Goal: Information Seeking & Learning: Understand process/instructions

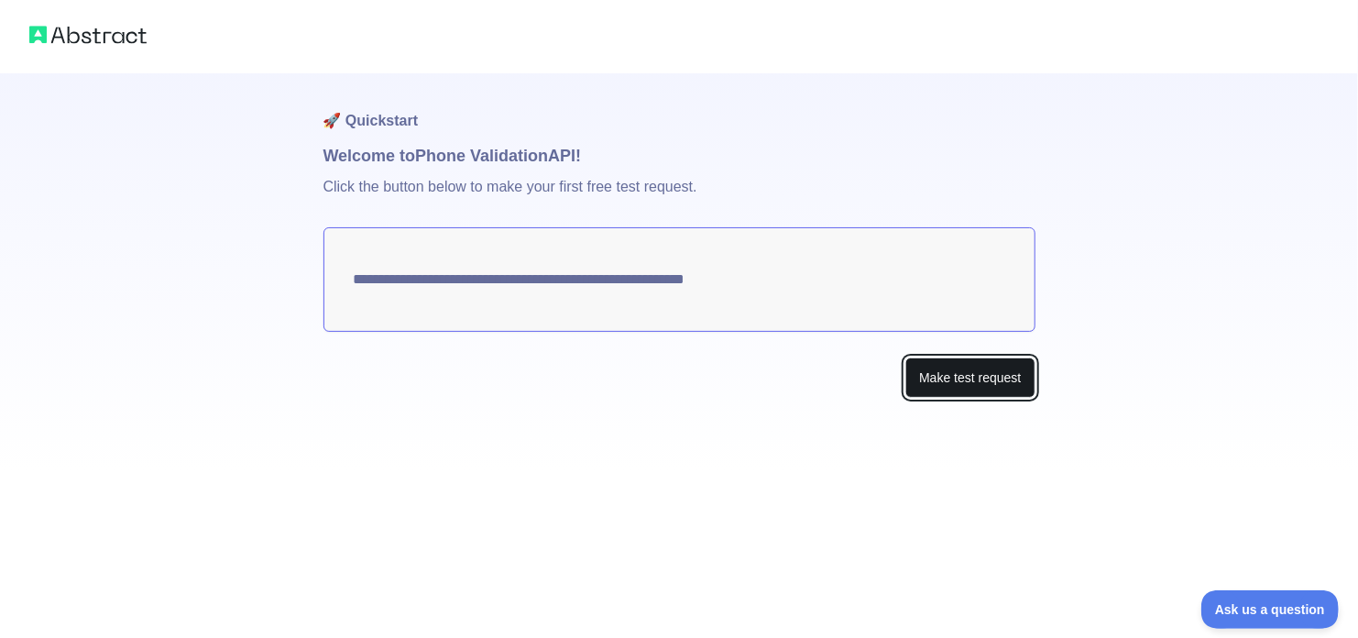
click at [963, 375] on button "Make test request" at bounding box center [969, 377] width 129 height 41
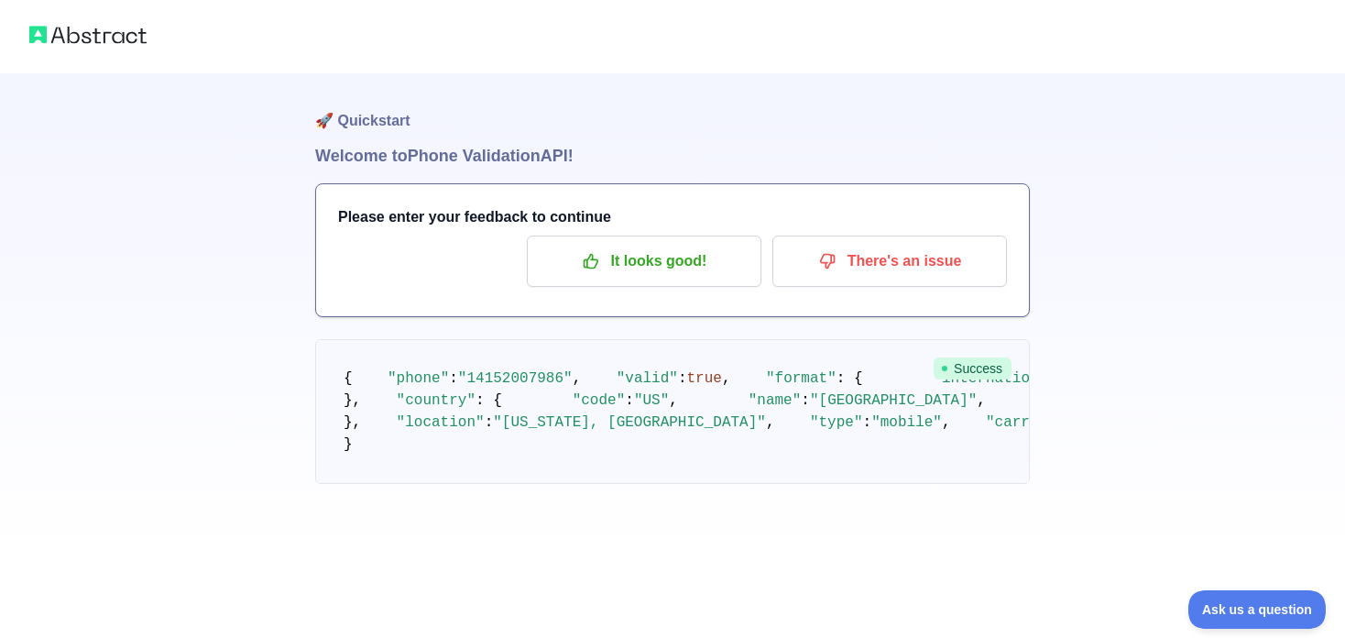
click at [78, 38] on img at bounding box center [87, 35] width 117 height 26
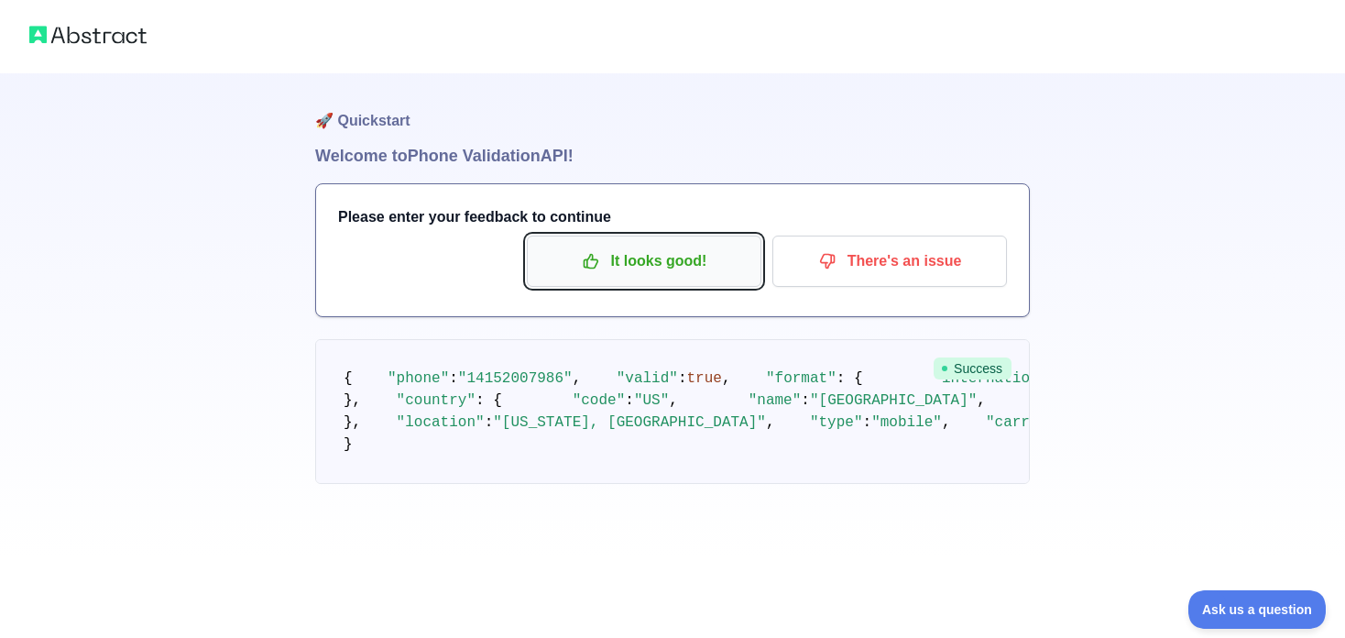
click at [615, 247] on p "It looks good!" at bounding box center [644, 261] width 207 height 31
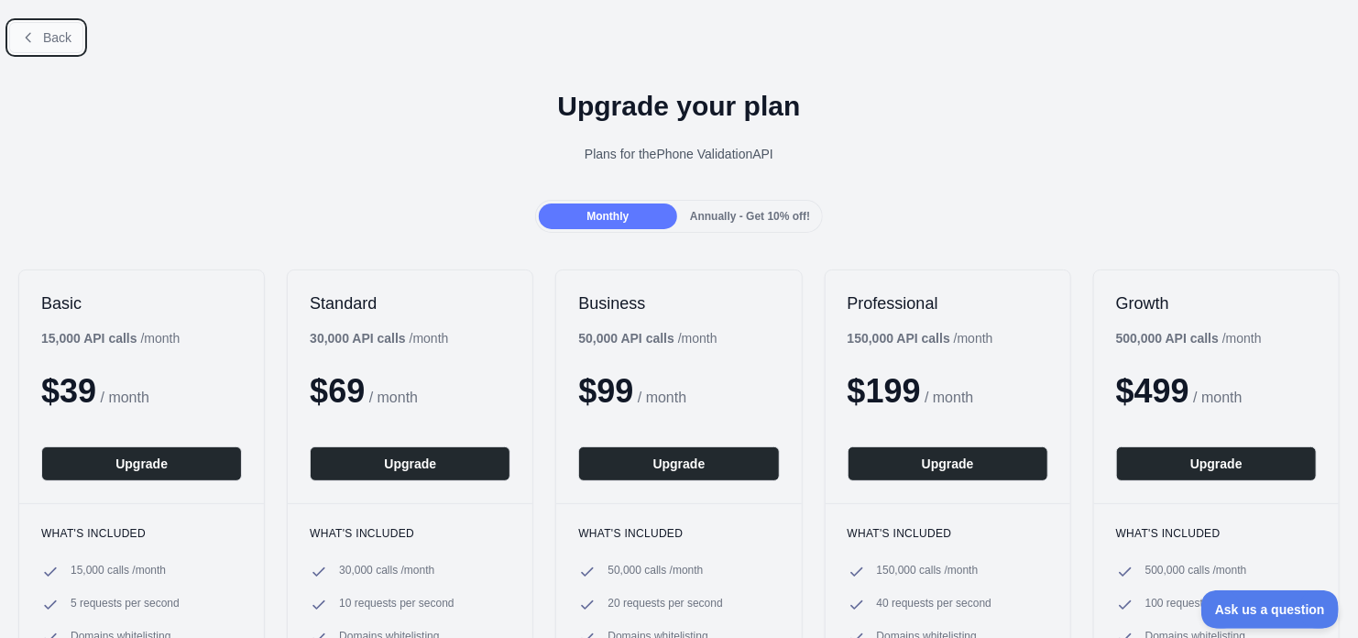
click at [43, 27] on button "Back" at bounding box center [46, 37] width 74 height 31
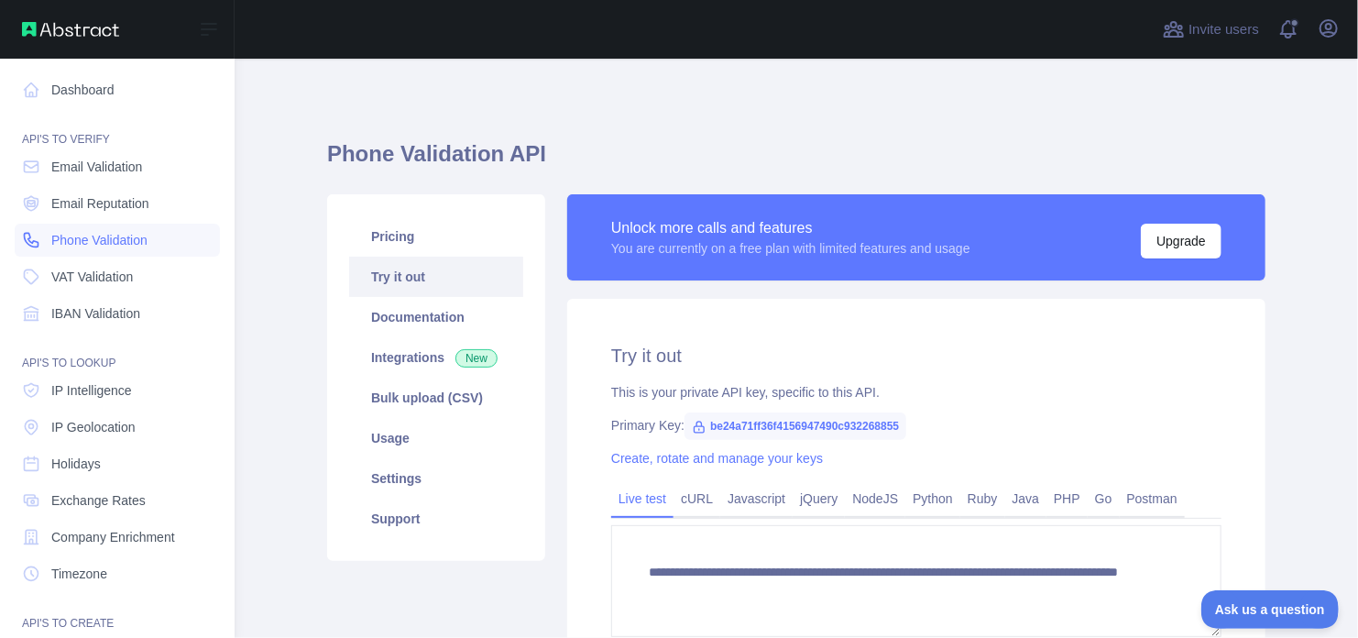
click at [65, 239] on span "Phone Validation" at bounding box center [99, 240] width 96 height 18
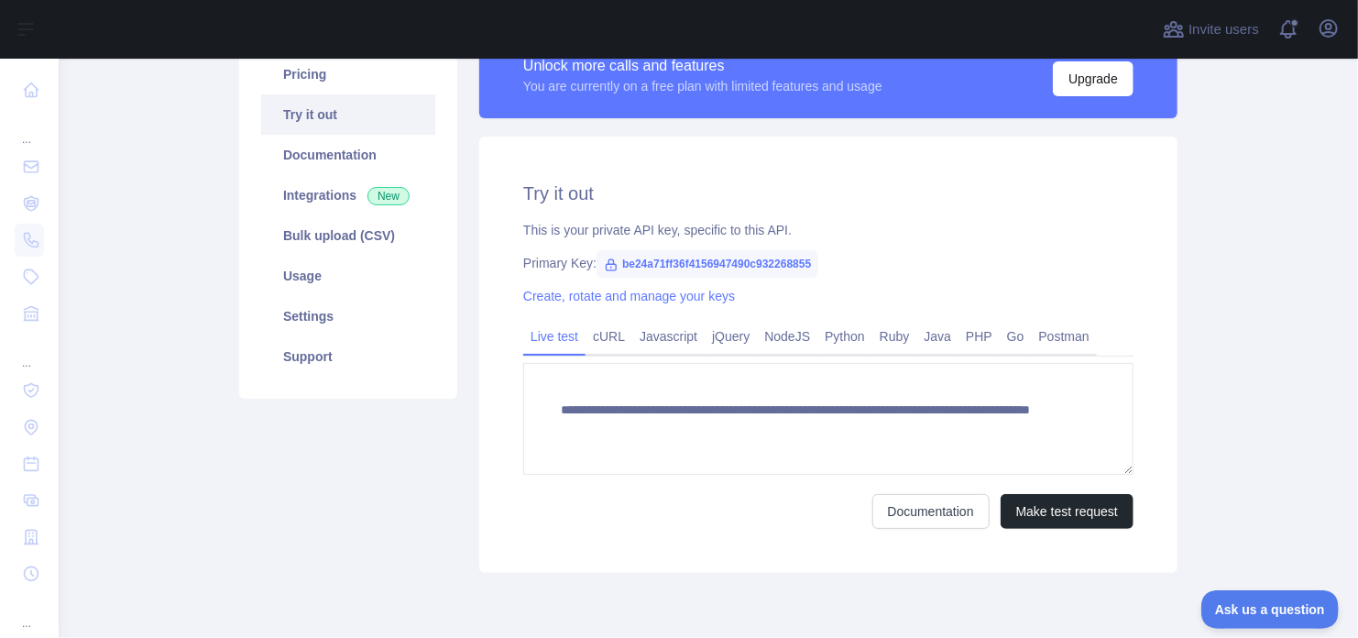
scroll to position [163, 0]
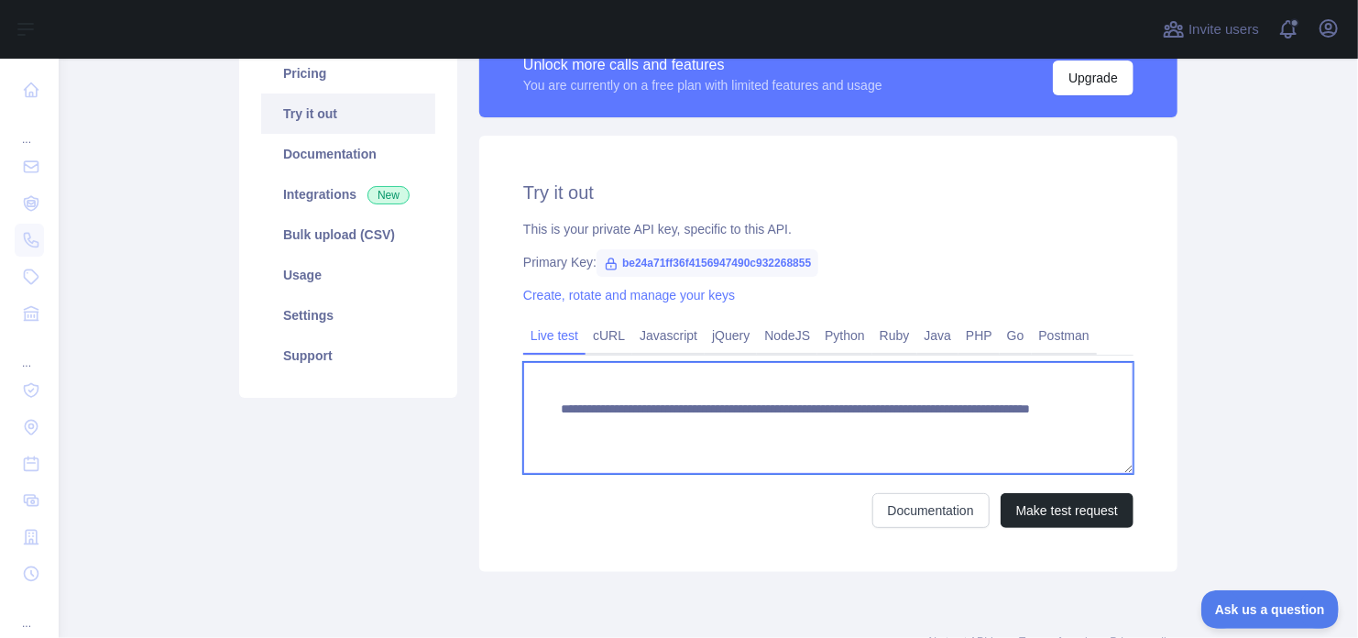
click at [767, 419] on textarea "**********" at bounding box center [828, 418] width 610 height 112
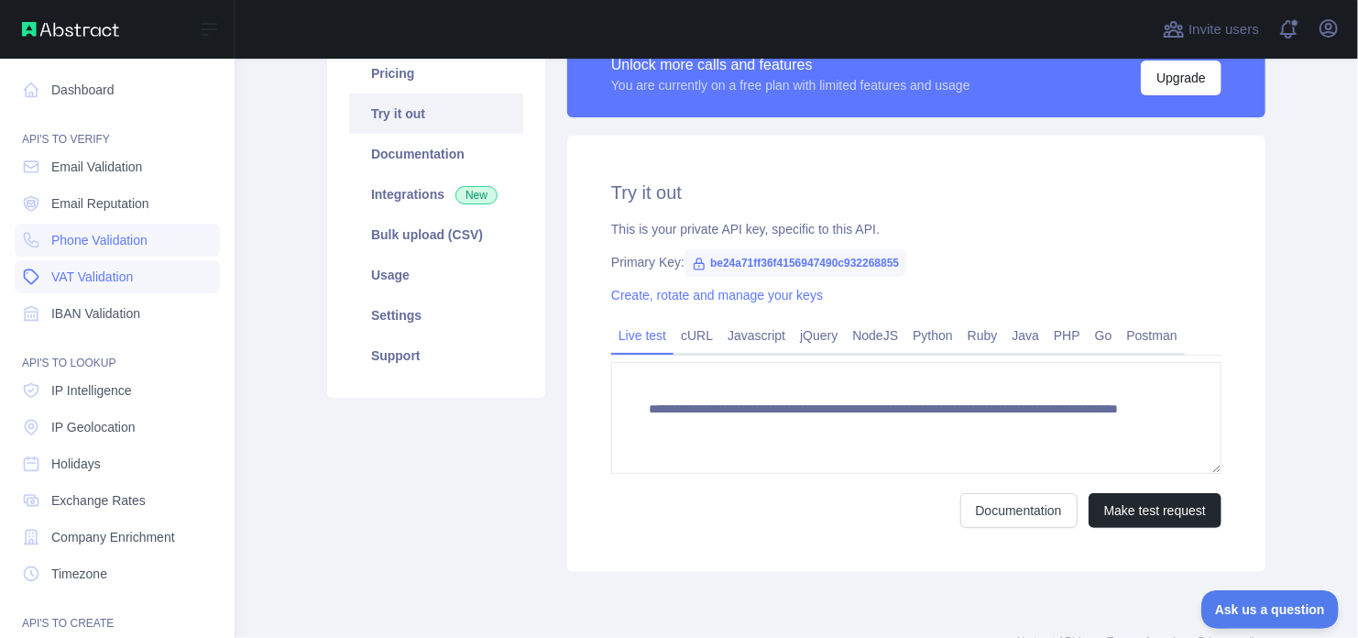
click at [125, 269] on span "VAT Validation" at bounding box center [92, 277] width 82 height 18
click at [127, 240] on span "Phone Validation" at bounding box center [99, 240] width 96 height 18
click at [126, 165] on span "Email Validation" at bounding box center [96, 167] width 91 height 18
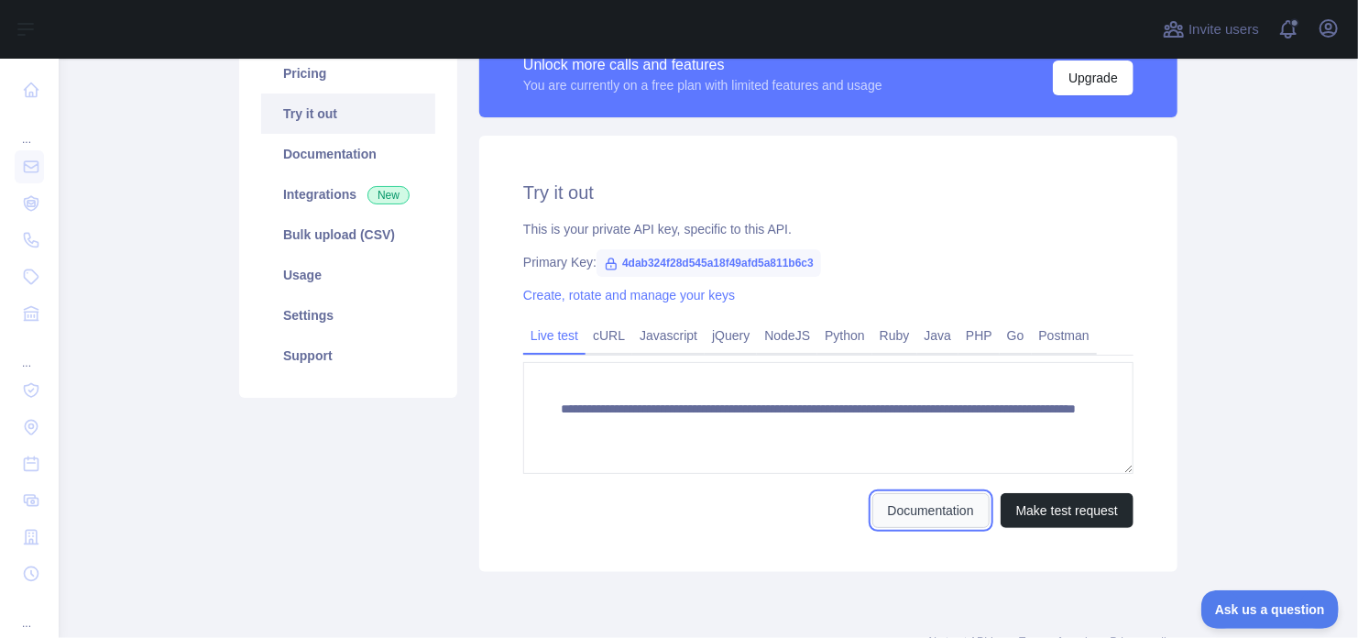
click at [952, 503] on link "Documentation" at bounding box center [930, 510] width 117 height 35
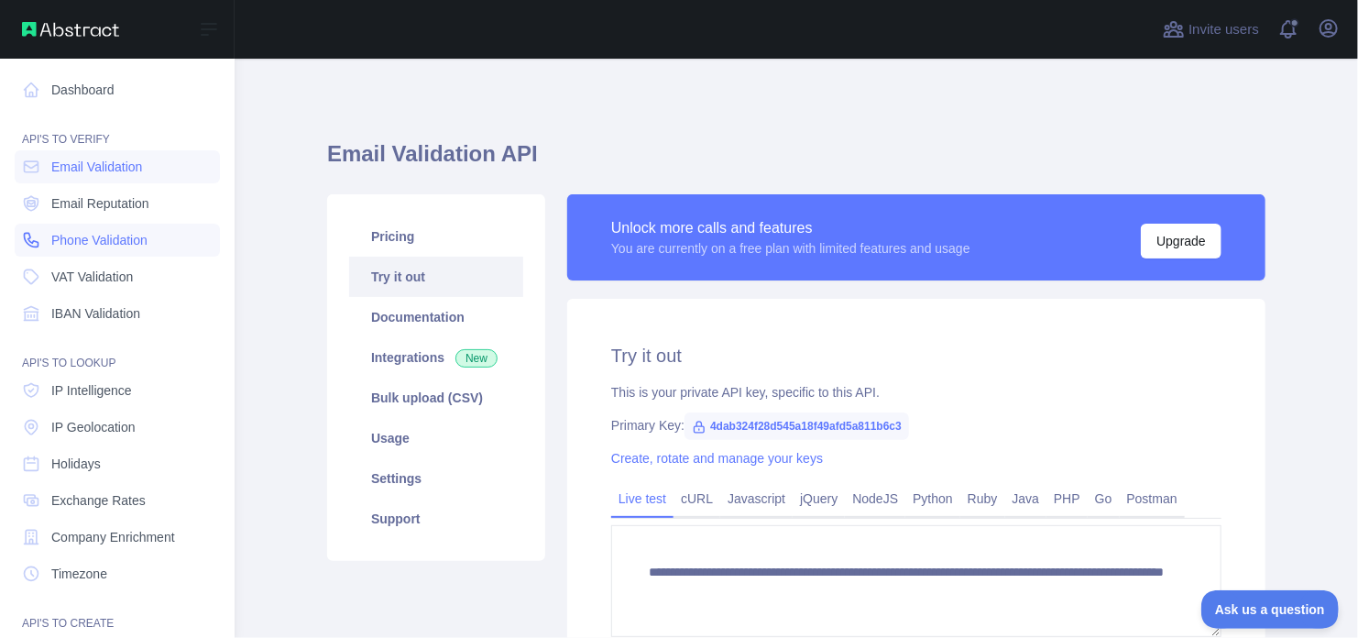
click at [31, 239] on icon at bounding box center [31, 240] width 18 height 18
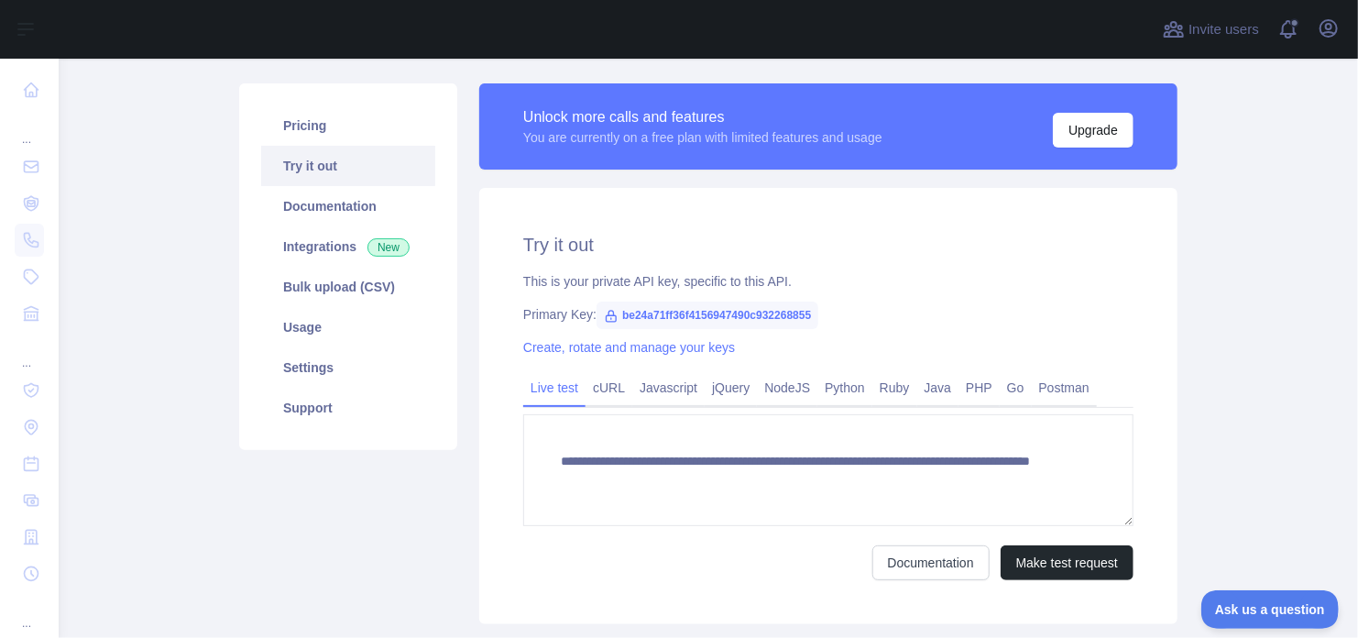
scroll to position [117, 0]
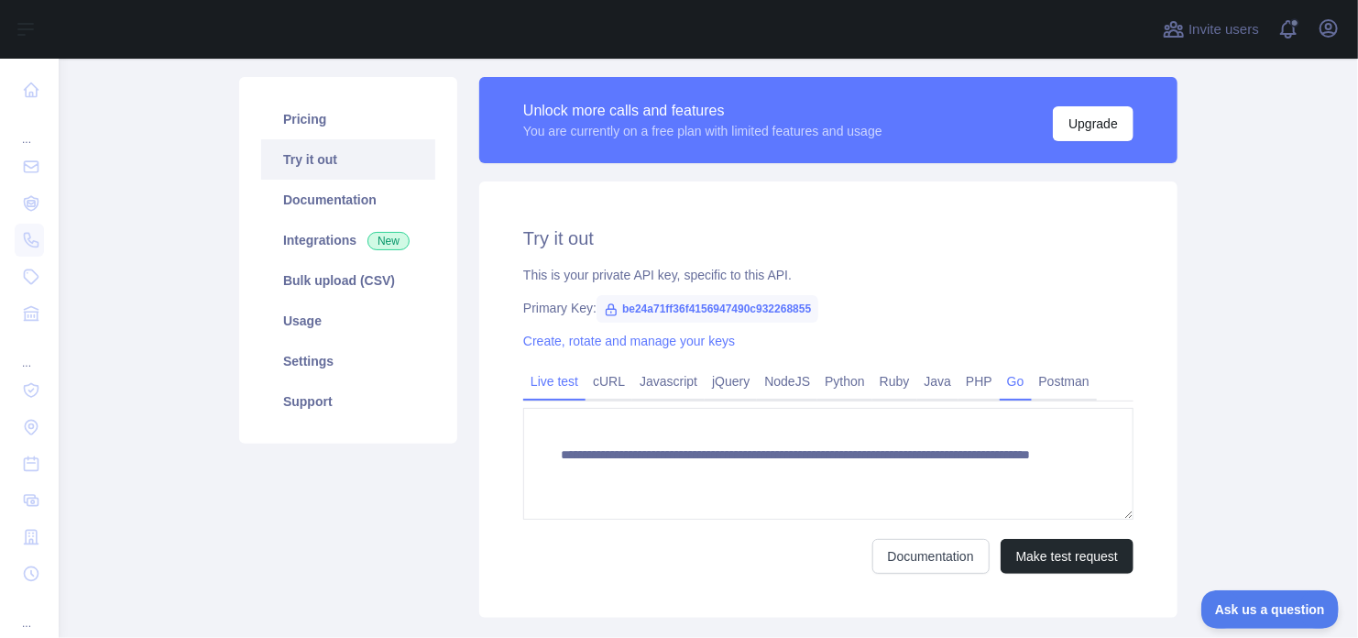
click at [1001, 389] on link "Go" at bounding box center [1016, 381] width 32 height 29
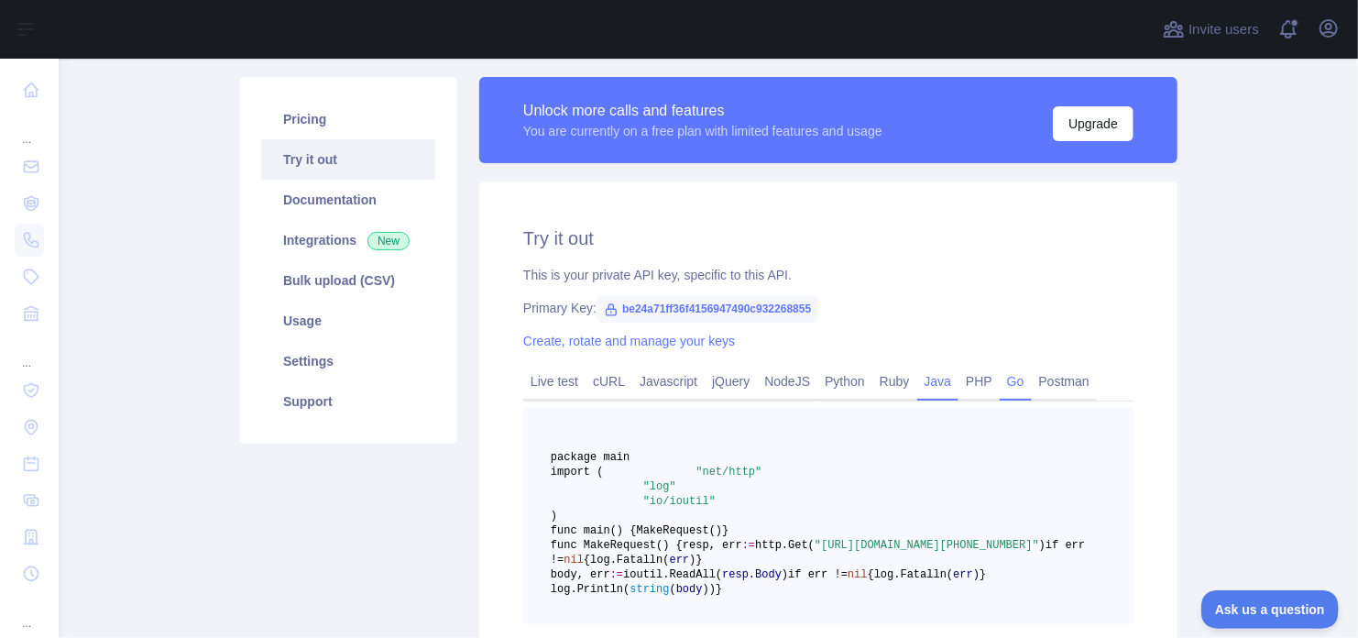
click at [928, 381] on link "Java" at bounding box center [938, 381] width 42 height 29
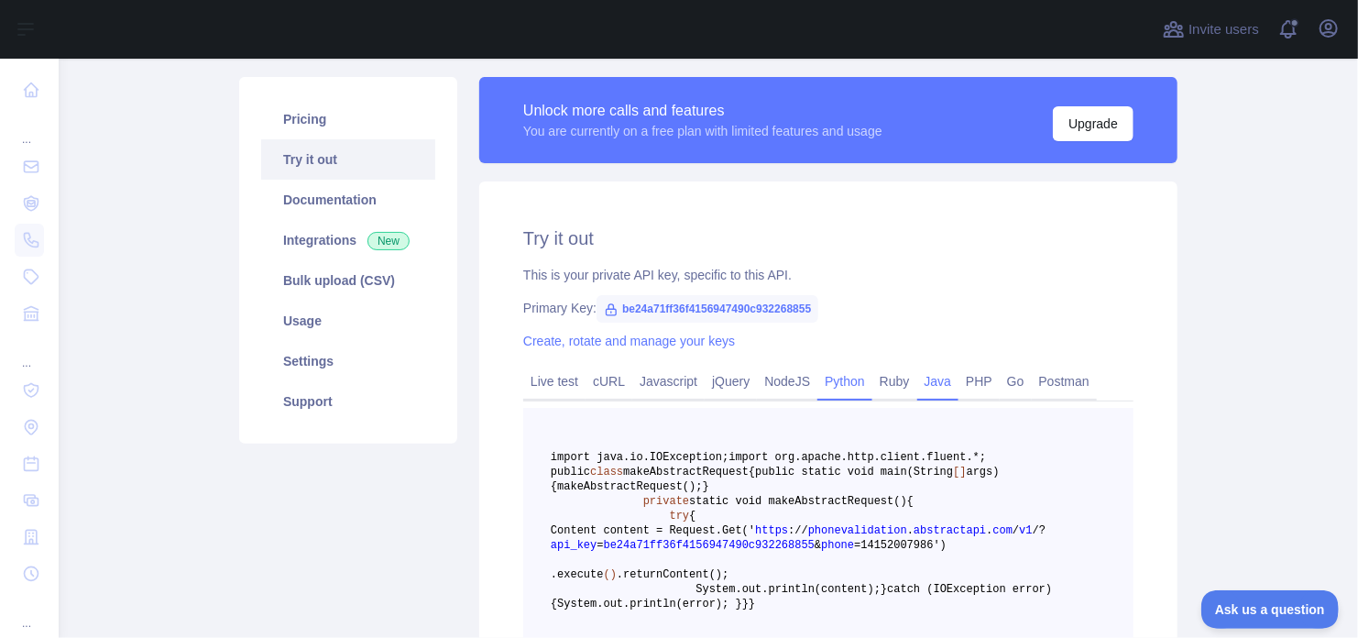
click at [857, 384] on link "Python" at bounding box center [844, 381] width 55 height 29
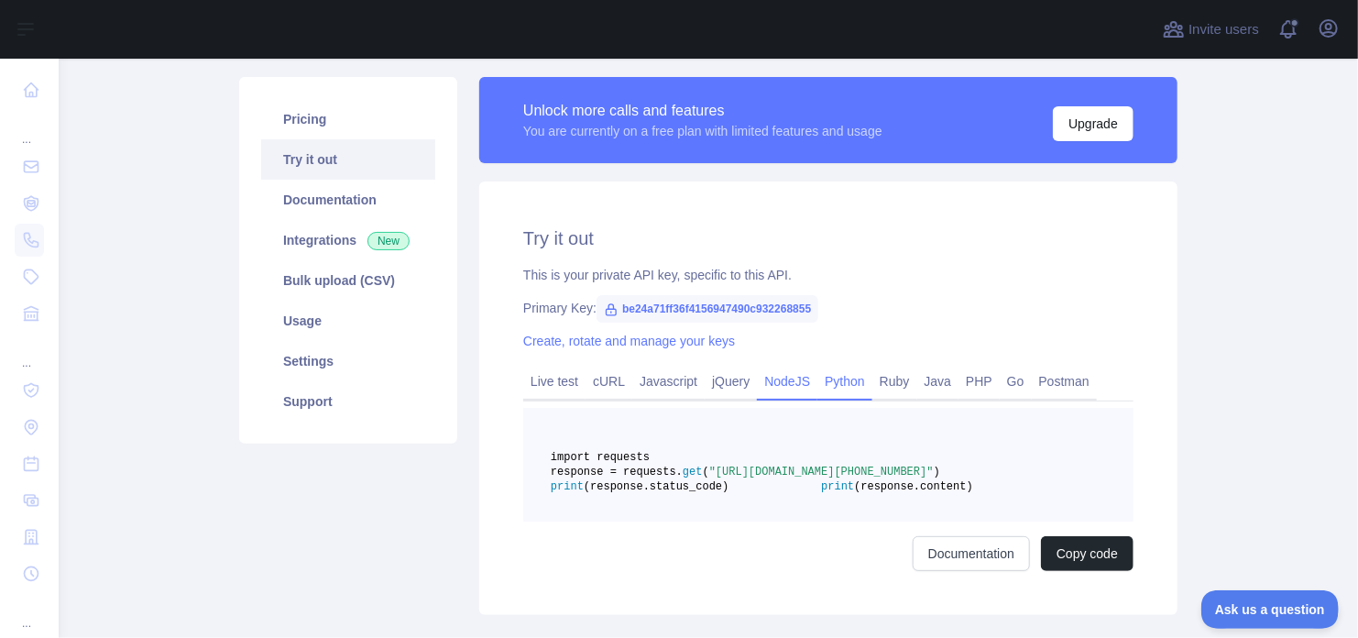
click at [779, 386] on link "NodeJS" at bounding box center [787, 381] width 60 height 29
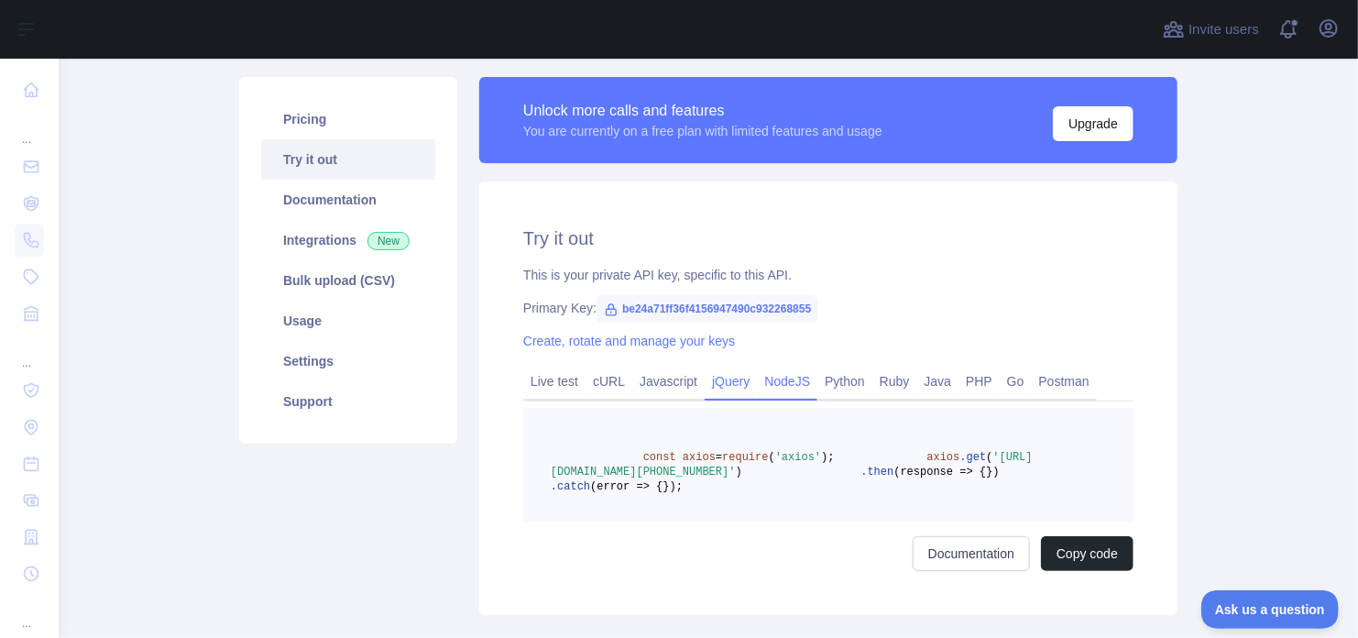
click at [747, 384] on link "jQuery" at bounding box center [731, 381] width 52 height 29
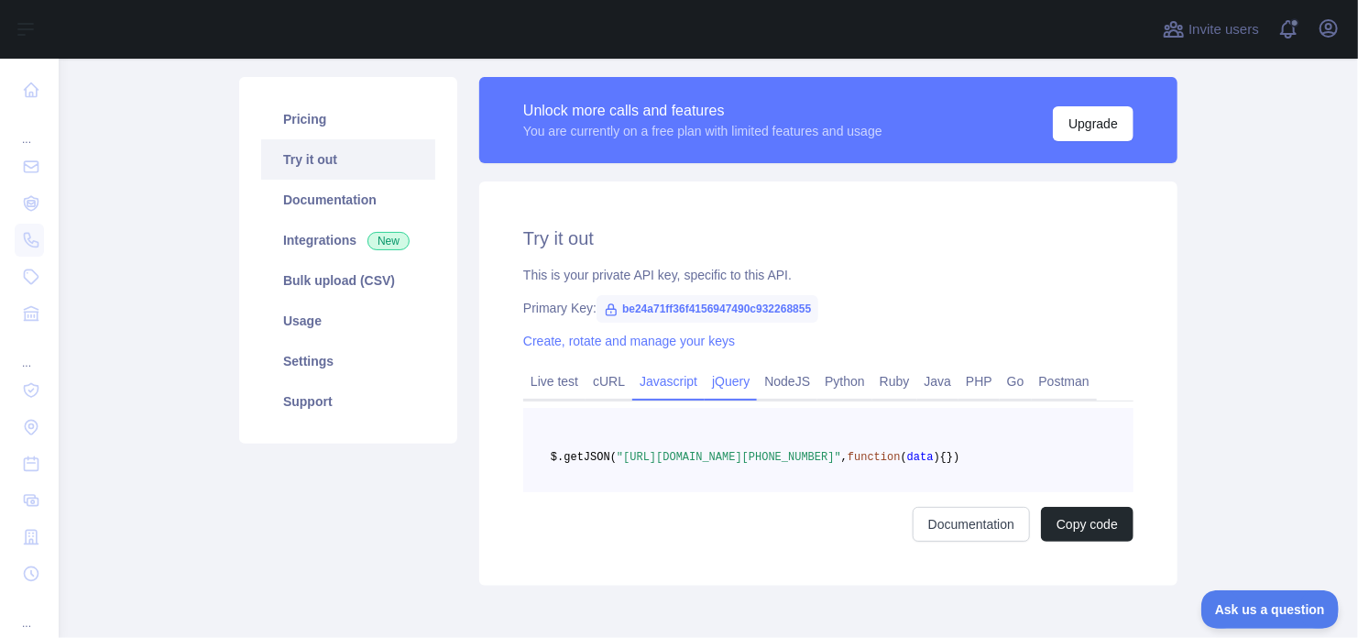
click at [681, 384] on link "Javascript" at bounding box center [668, 381] width 72 height 29
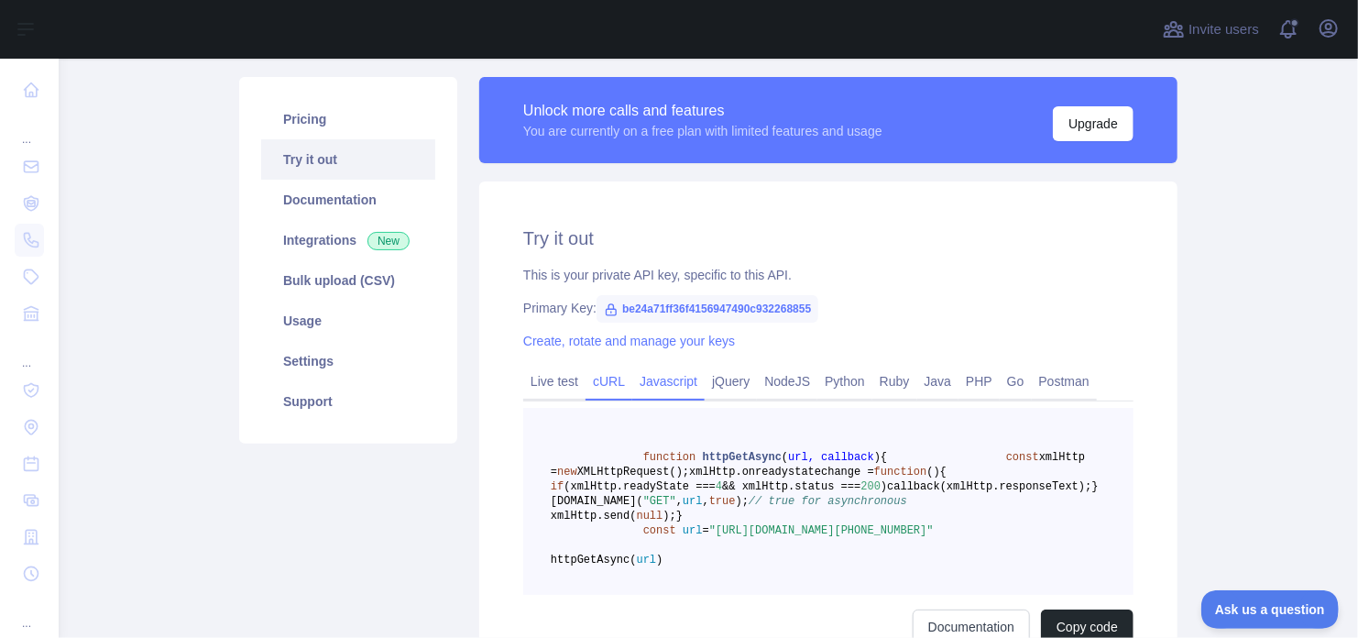
click at [607, 379] on link "cURL" at bounding box center [609, 381] width 47 height 29
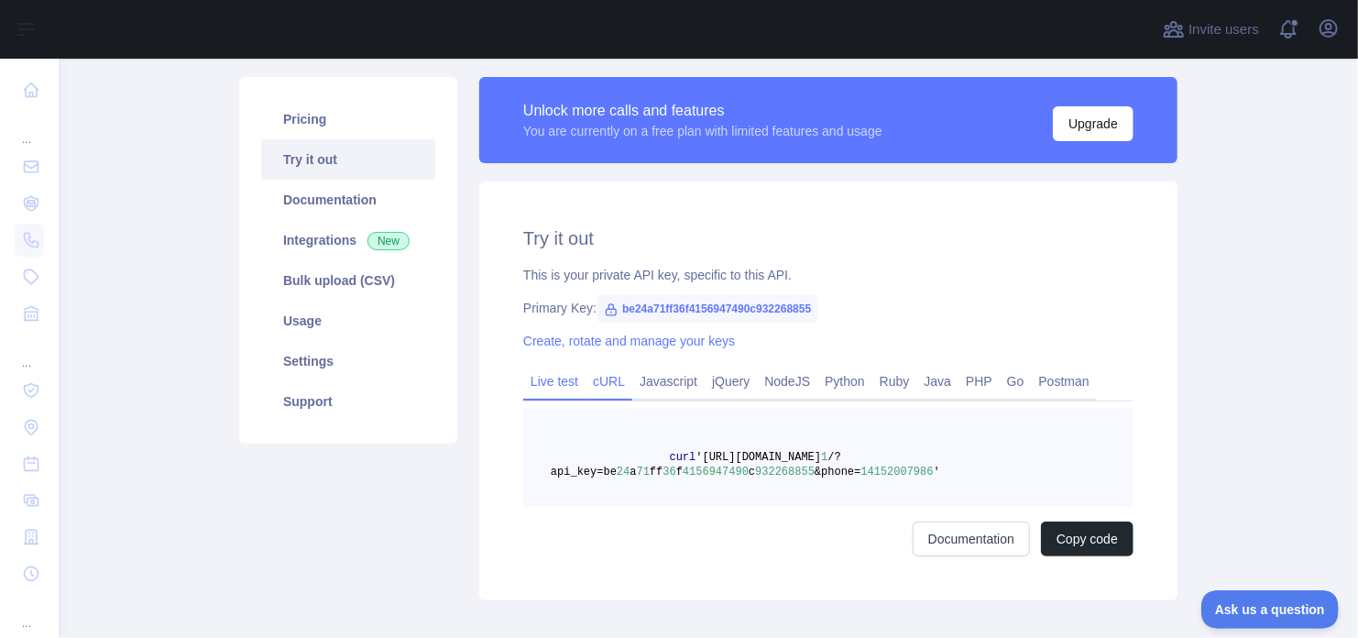
click at [556, 377] on link "Live test" at bounding box center [554, 381] width 62 height 29
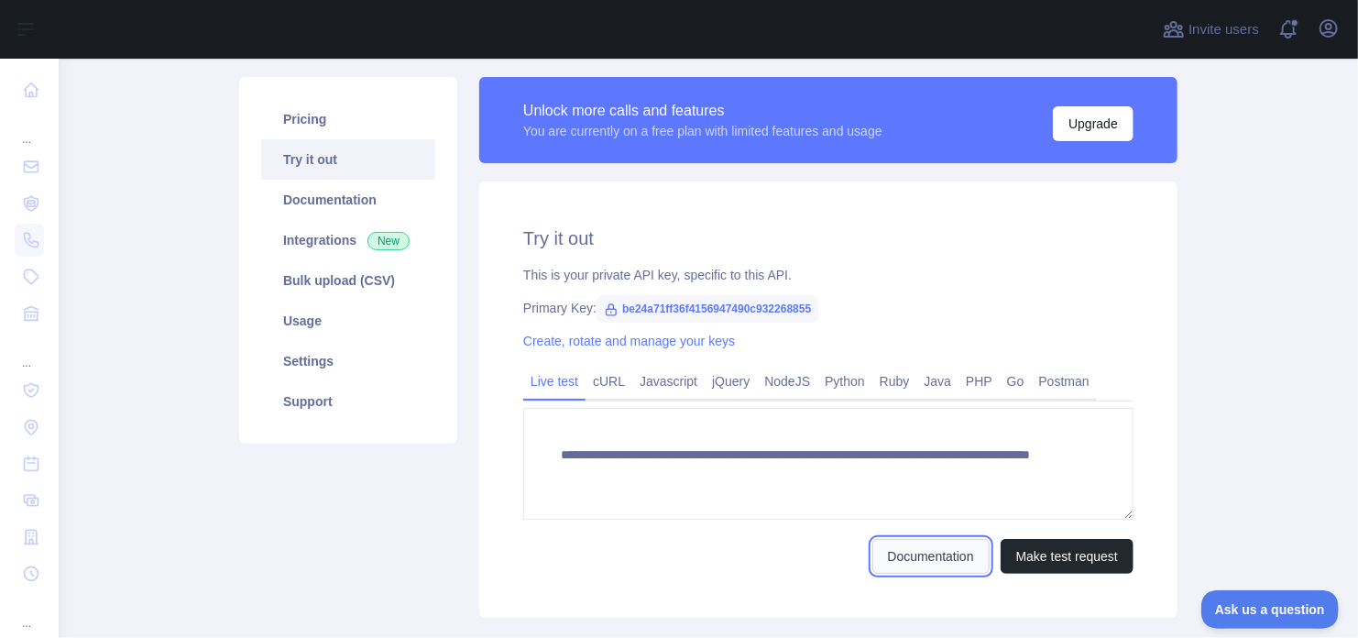
click at [889, 555] on link "Documentation" at bounding box center [930, 556] width 117 height 35
drag, startPoint x: 613, startPoint y: 312, endPoint x: 849, endPoint y: 304, distance: 235.6
click at [849, 304] on div "Primary Key: be24a71ff36f4156947490c932268855" at bounding box center [828, 308] width 610 height 18
copy span "be24a71ff36f4156947490c932268855"
